Goal: Communication & Community: Answer question/provide support

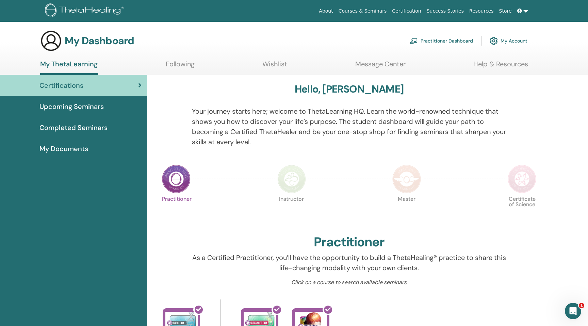
click at [360, 59] on section "My Dashboard Practitioner Dashboard My Account My ThetaLearning Following Wishl…" at bounding box center [294, 52] width 588 height 45
click at [362, 63] on link "Message Center" at bounding box center [380, 66] width 50 height 13
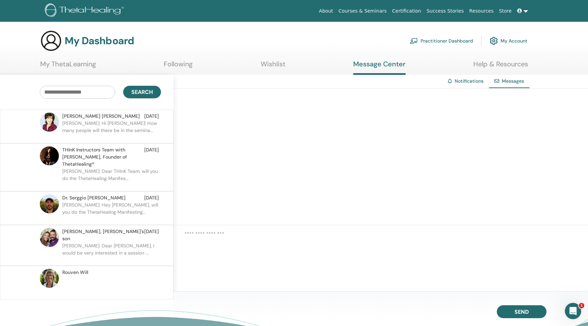
click at [117, 130] on p "Lukas: Hi Ellen! How many people will there be in the semina..." at bounding box center [111, 130] width 99 height 20
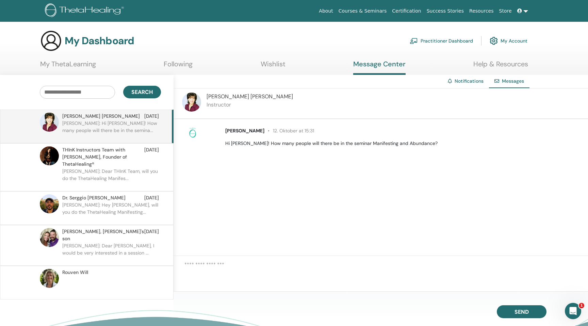
click at [77, 63] on link "My ThetaLearning" at bounding box center [68, 66] width 56 height 13
